Goal: Task Accomplishment & Management: Complete application form

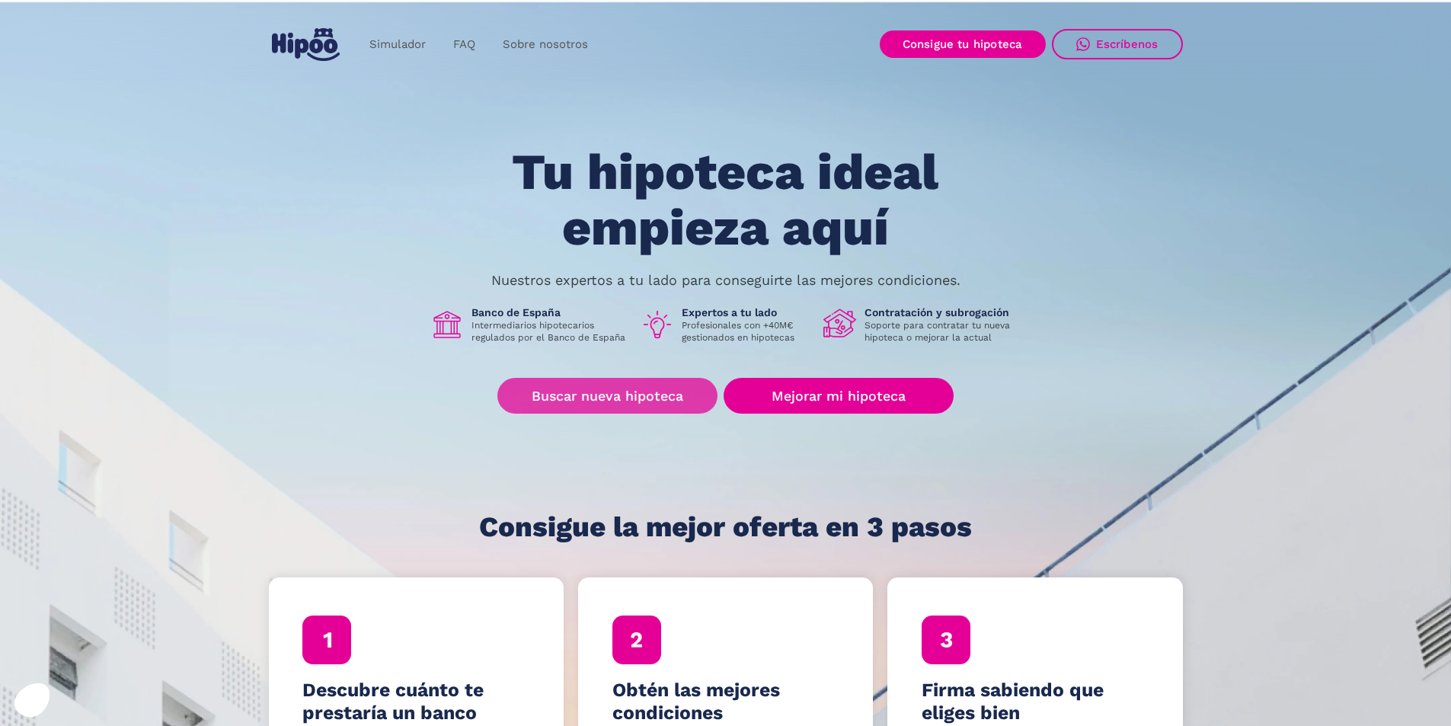
click at [628, 406] on link "Buscar nueva hipoteca" at bounding box center [607, 396] width 220 height 36
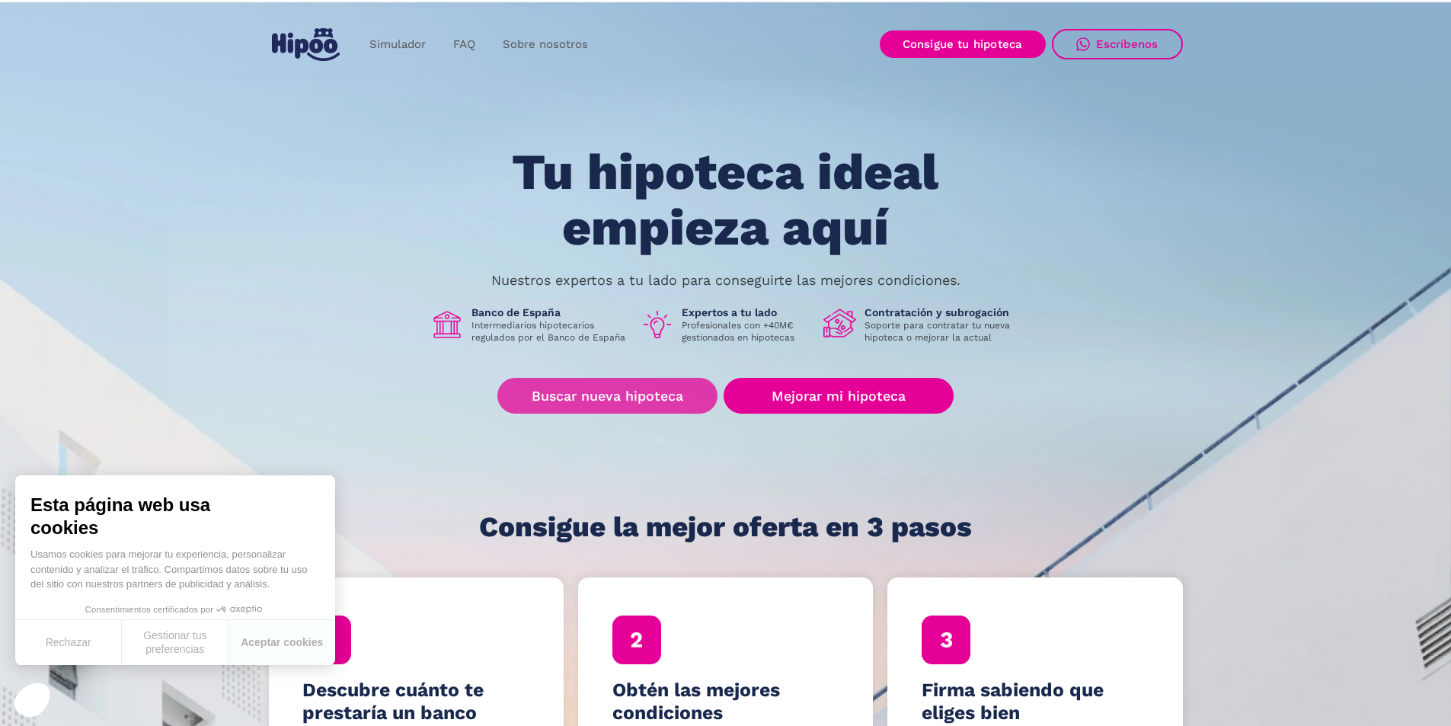
click at [602, 399] on link "Buscar nueva hipoteca" at bounding box center [607, 396] width 220 height 36
